Goal: Information Seeking & Learning: Find specific fact

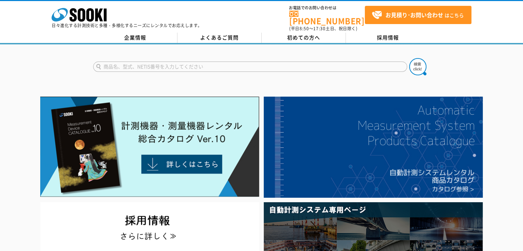
click at [217, 64] on input "text" at bounding box center [250, 67] width 314 height 10
paste input "カオカラ"
type input "カオカラ"
click at [409, 58] on button at bounding box center [417, 66] width 17 height 17
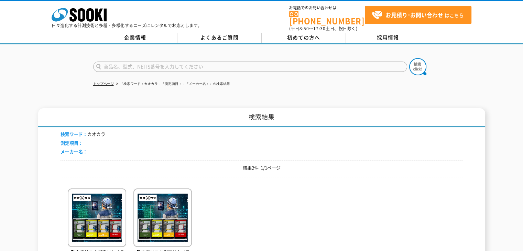
click at [211, 62] on input "text" at bounding box center [250, 67] width 314 height 10
paste input "コスモトーク"
type input "コスモトーク"
click at [409, 58] on button at bounding box center [417, 66] width 17 height 17
